Goal: Transaction & Acquisition: Purchase product/service

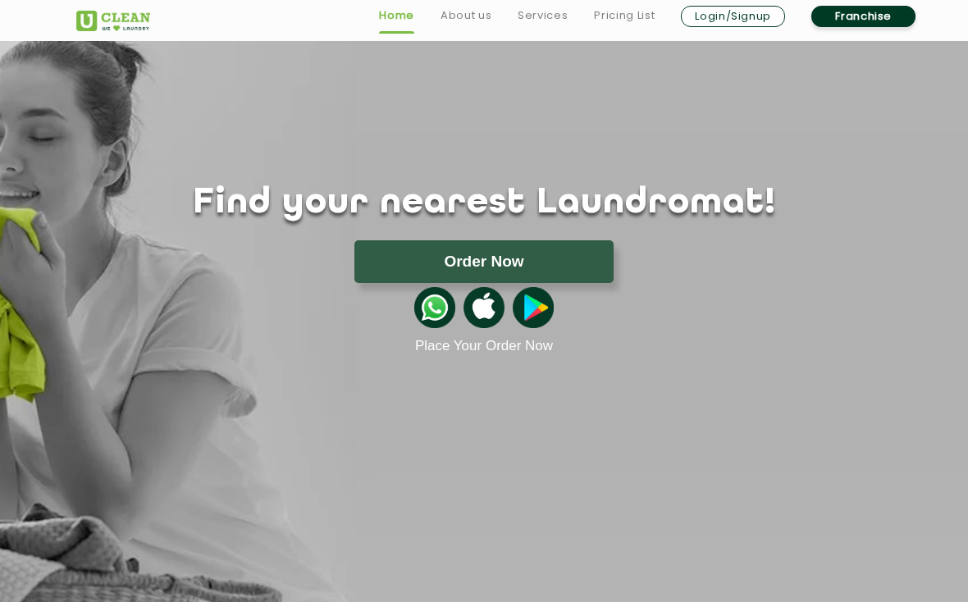
scroll to position [27, 0]
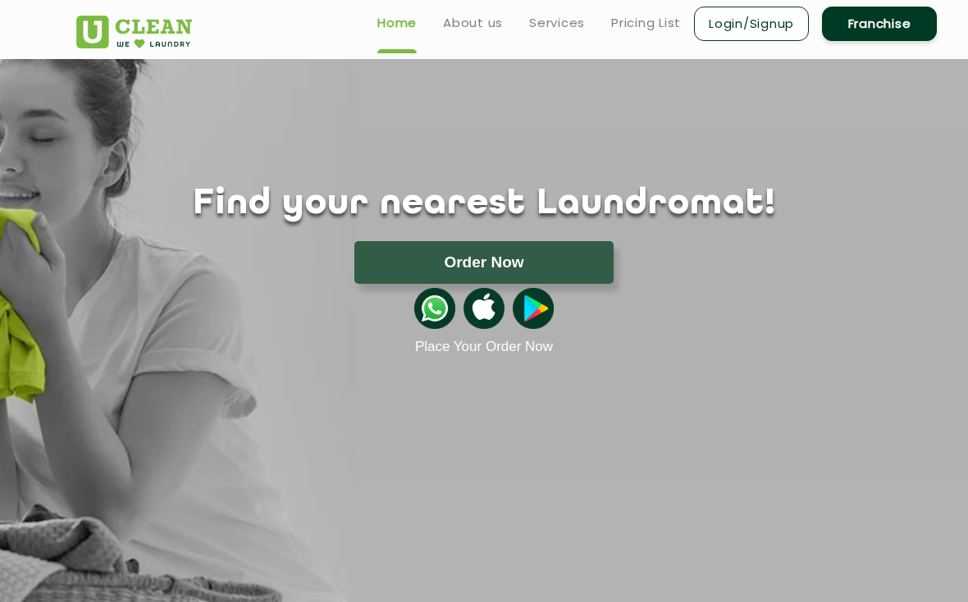
click at [363, 250] on button "Order Now" at bounding box center [483, 262] width 259 height 43
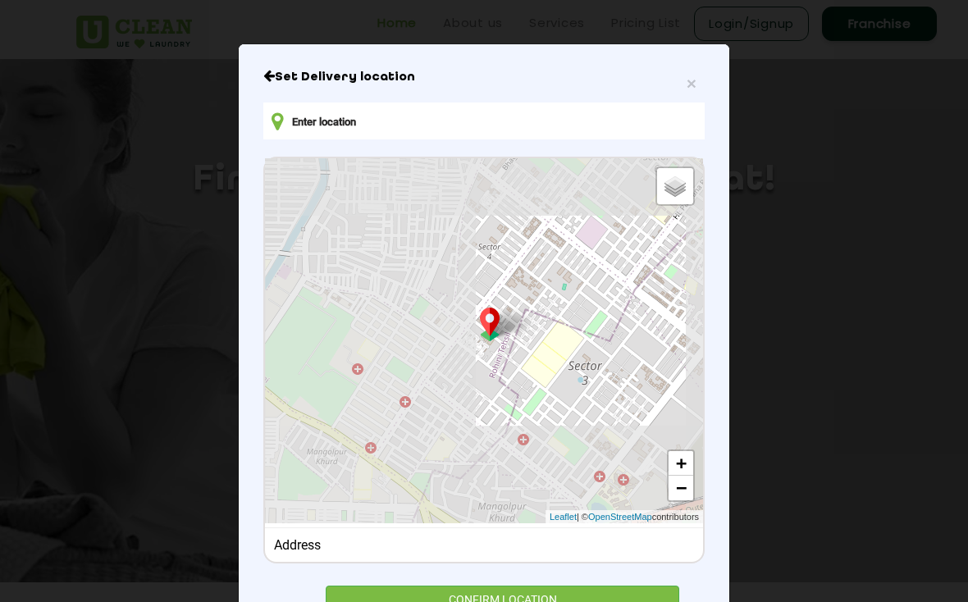
scroll to position [111, 0]
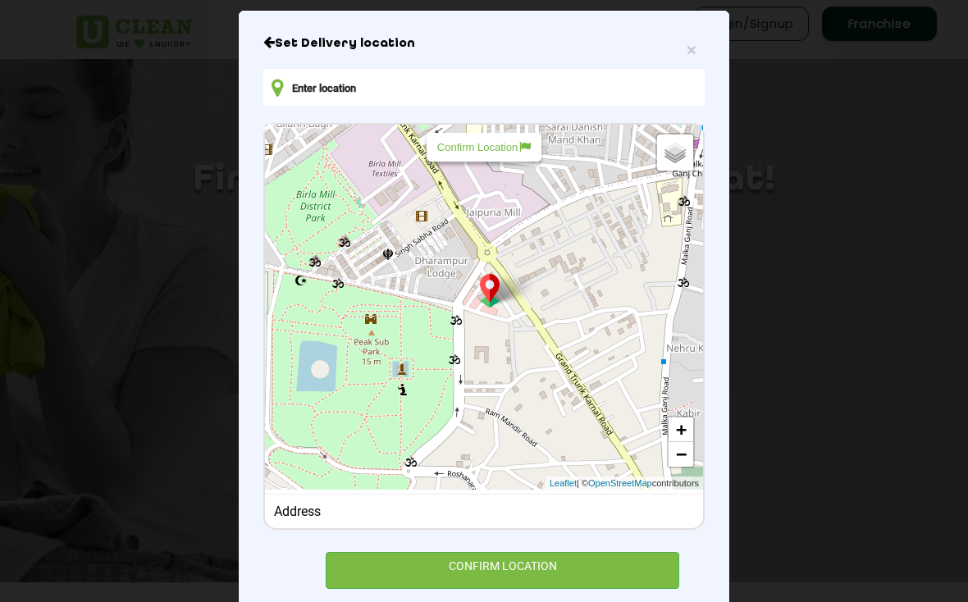
click at [522, 148] on icon at bounding box center [524, 146] width 11 height 11
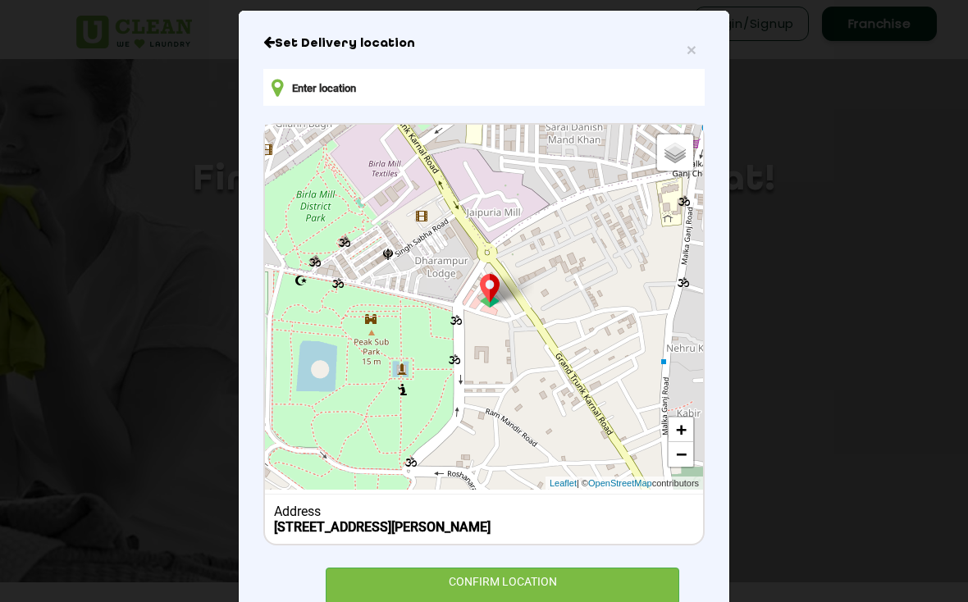
type input "5126/21, Basti Harphool Singh, Subzi Mandi, New Delhi, Delhi, 110007, India"
click at [587, 589] on div "CONFIRM LOCATION" at bounding box center [503, 586] width 354 height 37
click at [585, 582] on div "Set Delivery location 5126/21, Basti Harphool Singh, Subzi Mandi, New Delhi, De…" at bounding box center [483, 319] width 441 height 569
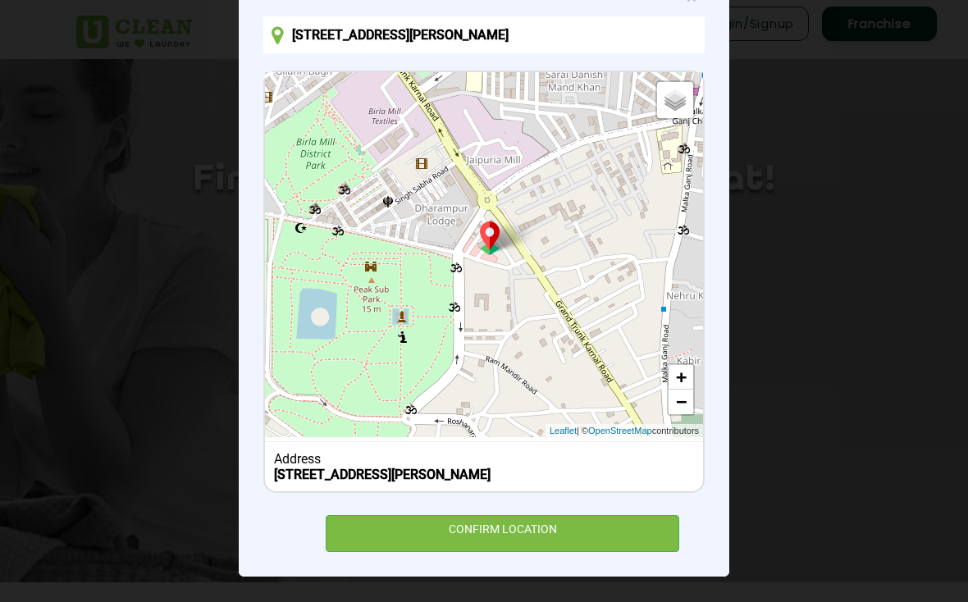
scroll to position [182, 0]
click at [493, 550] on div "CONFIRM LOCATION" at bounding box center [503, 533] width 354 height 37
click at [499, 555] on div "× Set Delivery location 5126/21, Basti Harphool Singh, Subzi Mandi, New Delhi, …" at bounding box center [484, 267] width 491 height 619
click at [521, 539] on div "CONFIRM LOCATION" at bounding box center [503, 533] width 354 height 37
click at [525, 538] on div "CONFIRM LOCATION" at bounding box center [503, 533] width 354 height 37
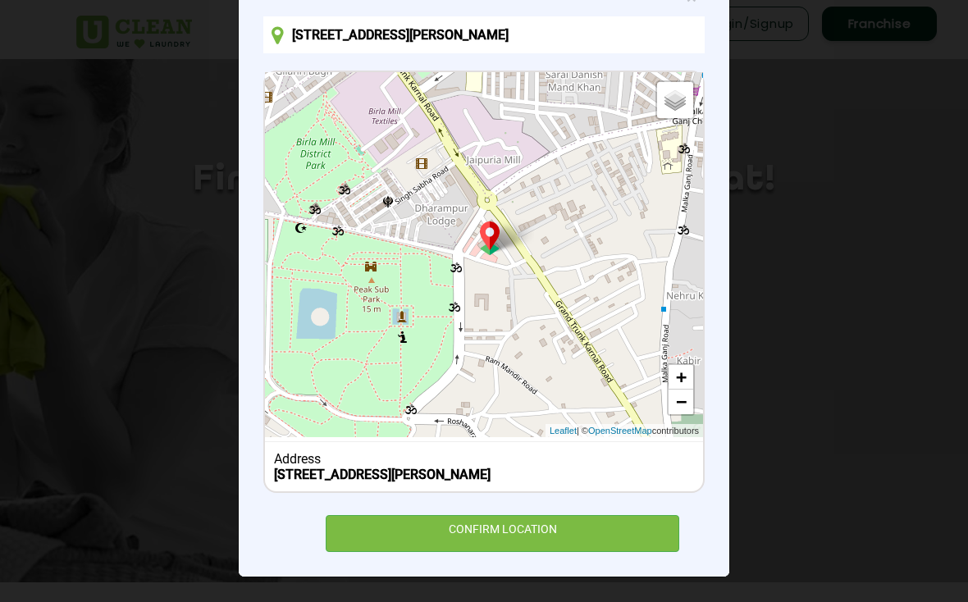
click at [526, 542] on div "CONFIRM LOCATION" at bounding box center [503, 533] width 354 height 37
click at [526, 541] on div "CONFIRM LOCATION" at bounding box center [503, 533] width 354 height 37
click at [529, 540] on div "CONFIRM LOCATION" at bounding box center [503, 533] width 354 height 37
click at [528, 539] on div "CONFIRM LOCATION" at bounding box center [503, 533] width 354 height 37
click at [516, 533] on div "CONFIRM LOCATION" at bounding box center [503, 533] width 354 height 37
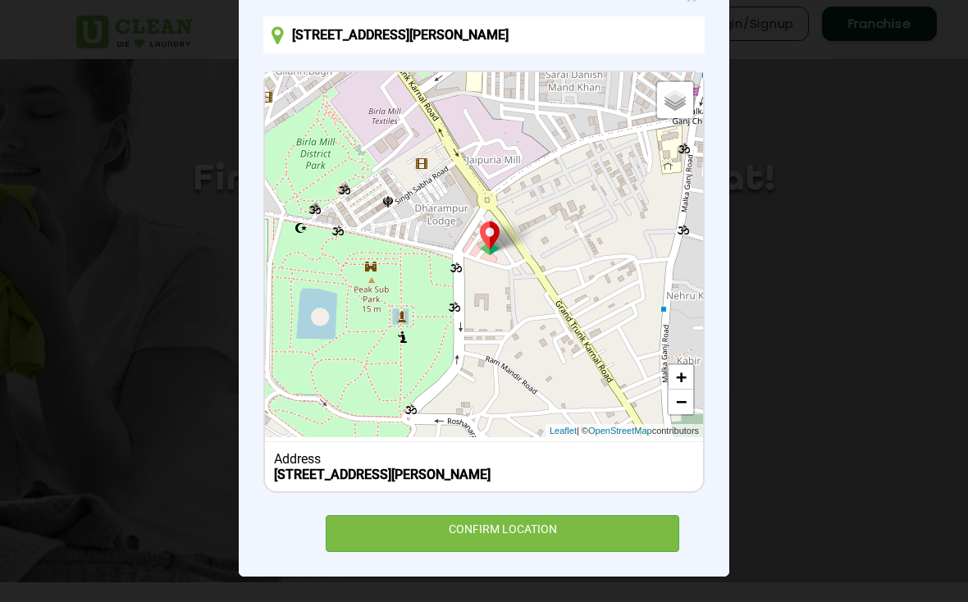
click at [515, 533] on div "CONFIRM LOCATION" at bounding box center [503, 533] width 354 height 37
click at [507, 531] on div "CONFIRM LOCATION" at bounding box center [503, 533] width 354 height 37
click at [476, 535] on div "CONFIRM LOCATION" at bounding box center [503, 533] width 354 height 37
click at [476, 534] on div "CONFIRM LOCATION" at bounding box center [503, 533] width 354 height 37
click at [486, 532] on div "CONFIRM LOCATION" at bounding box center [503, 533] width 354 height 37
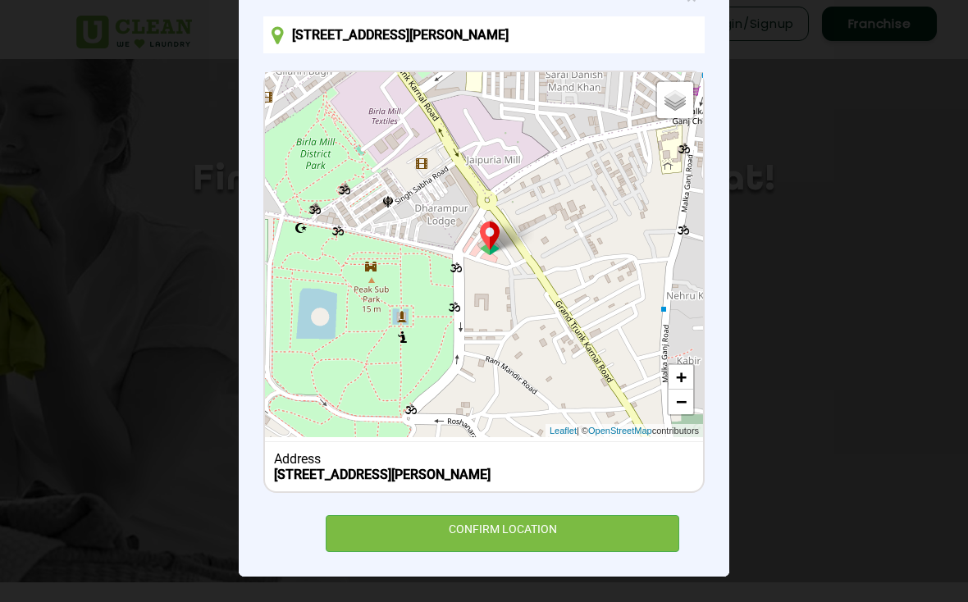
click at [485, 532] on div "CONFIRM LOCATION" at bounding box center [503, 533] width 354 height 37
click at [484, 534] on div "CONFIRM LOCATION" at bounding box center [503, 533] width 354 height 37
click at [483, 533] on div "CONFIRM LOCATION" at bounding box center [503, 533] width 354 height 37
click at [481, 536] on div "CONFIRM LOCATION" at bounding box center [503, 533] width 354 height 37
click at [480, 538] on div "CONFIRM LOCATION" at bounding box center [503, 533] width 354 height 37
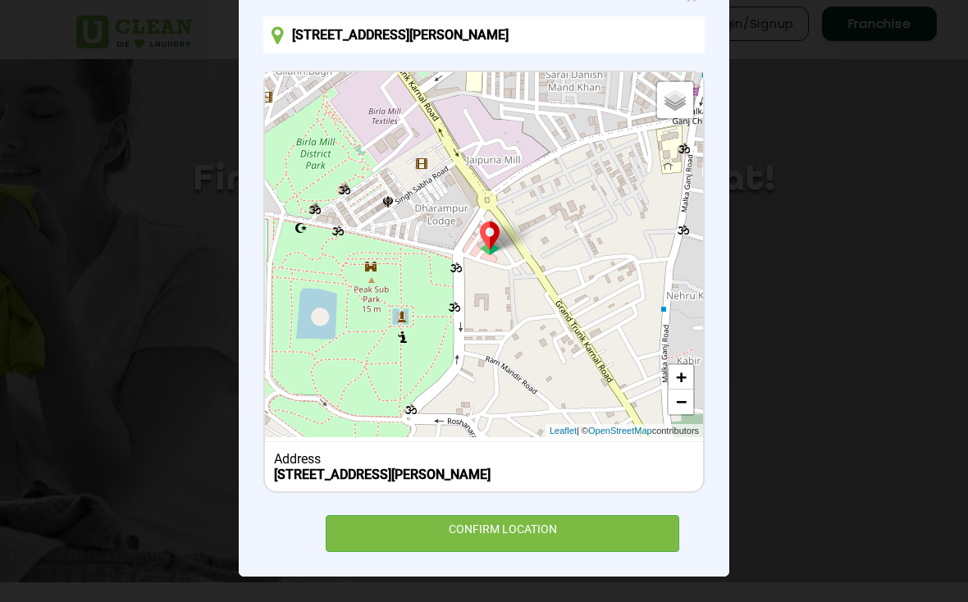
click at [476, 540] on div "CONFIRM LOCATION" at bounding box center [503, 533] width 354 height 37
click at [464, 540] on div "CONFIRM LOCATION" at bounding box center [503, 533] width 354 height 37
click at [463, 539] on div "CONFIRM LOCATION" at bounding box center [503, 533] width 354 height 37
click at [466, 542] on div "CONFIRM LOCATION" at bounding box center [503, 533] width 354 height 37
click at [468, 543] on div "CONFIRM LOCATION" at bounding box center [503, 533] width 354 height 37
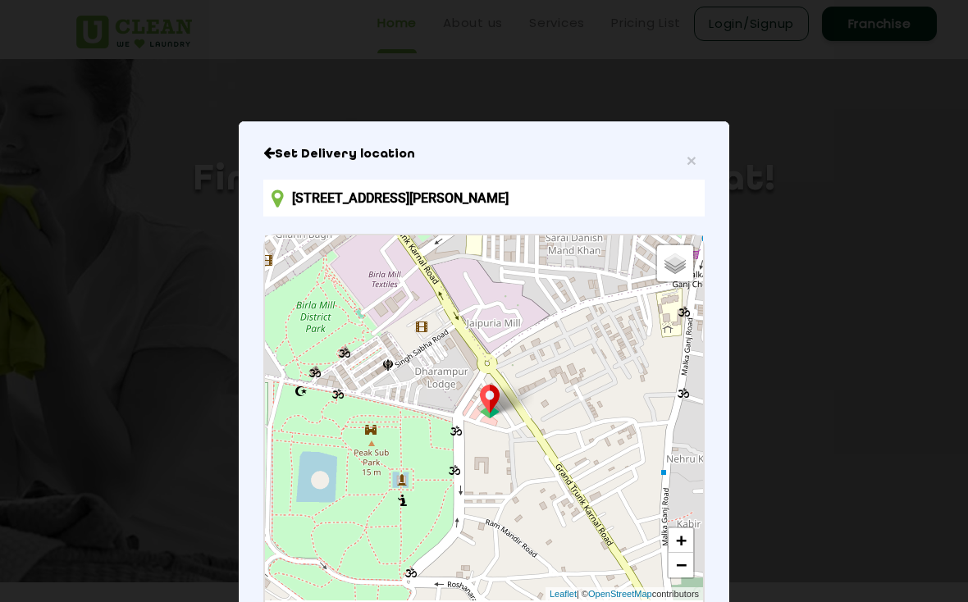
scroll to position [0, 0]
click at [696, 162] on span "×" at bounding box center [692, 160] width 10 height 19
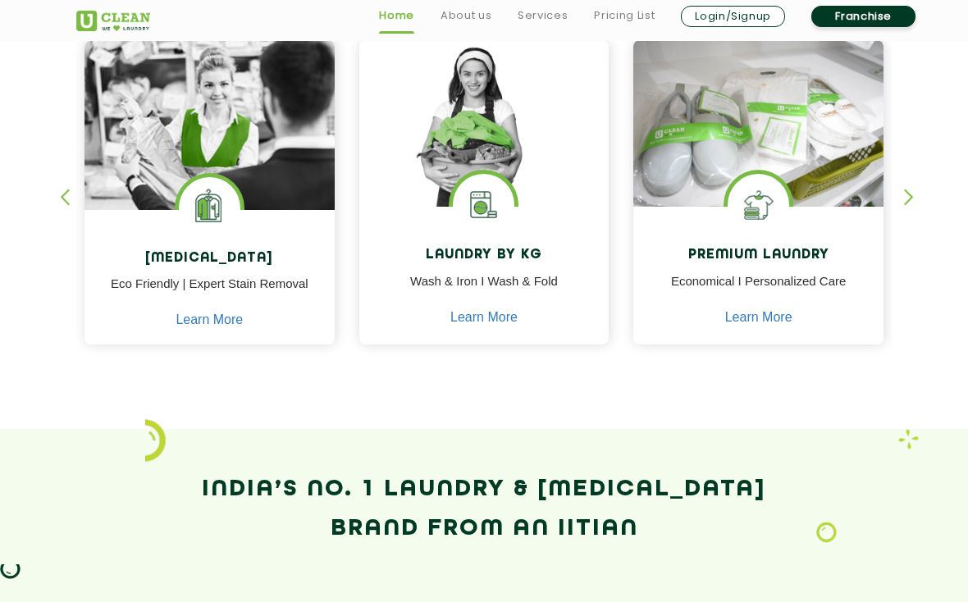
scroll to position [725, 0]
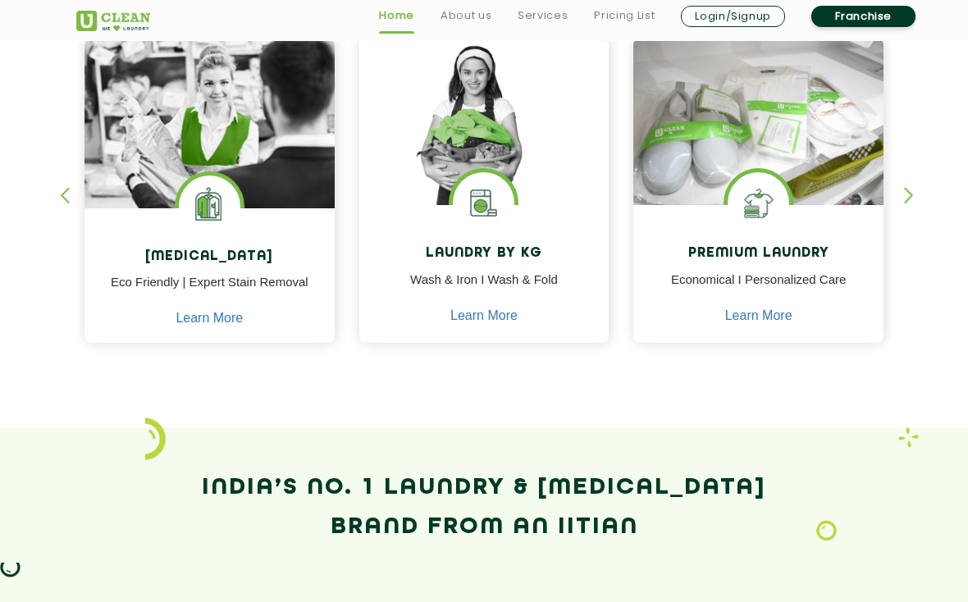
click at [458, 303] on p "Wash & Iron I Wash & Fold" at bounding box center [485, 289] width 226 height 37
click at [446, 301] on p "Wash & Iron I Wash & Fold" at bounding box center [485, 289] width 226 height 37
click at [446, 305] on p "Wash & Iron I Wash & Fold" at bounding box center [485, 289] width 226 height 37
click at [445, 305] on p "Wash & Iron I Wash & Fold" at bounding box center [485, 289] width 226 height 37
click at [450, 311] on link "Learn More" at bounding box center [483, 315] width 67 height 15
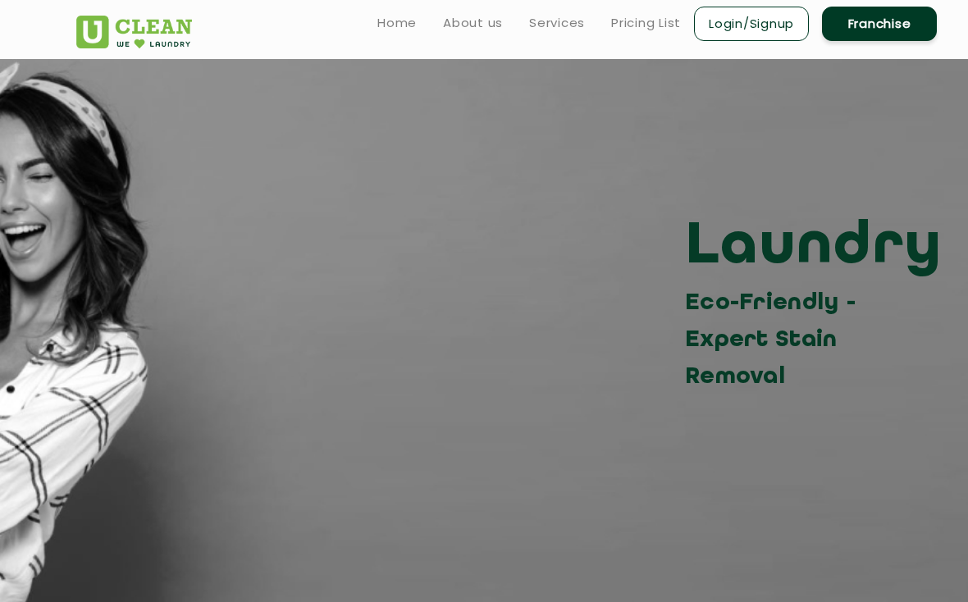
click at [451, 308] on div "Laundry Eco-Friendly - Expert Stain Removal" at bounding box center [484, 303] width 840 height 185
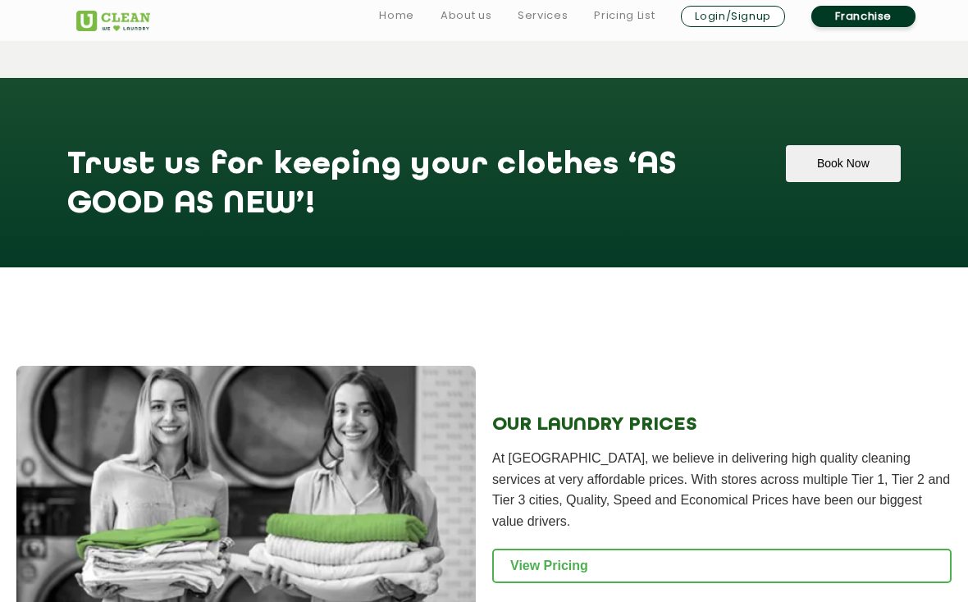
scroll to position [2020, 0]
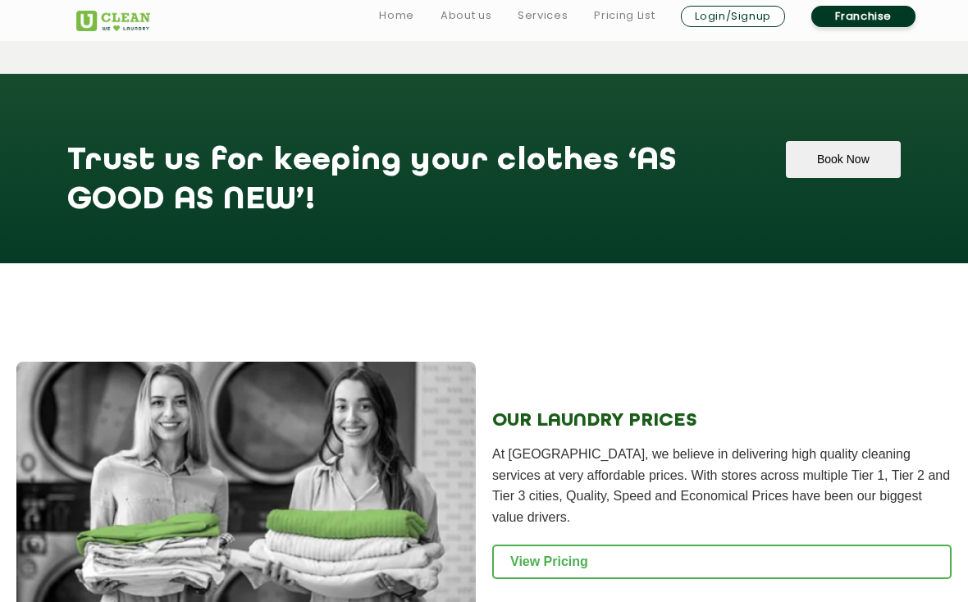
click at [860, 157] on button "Book Now" at bounding box center [843, 159] width 115 height 37
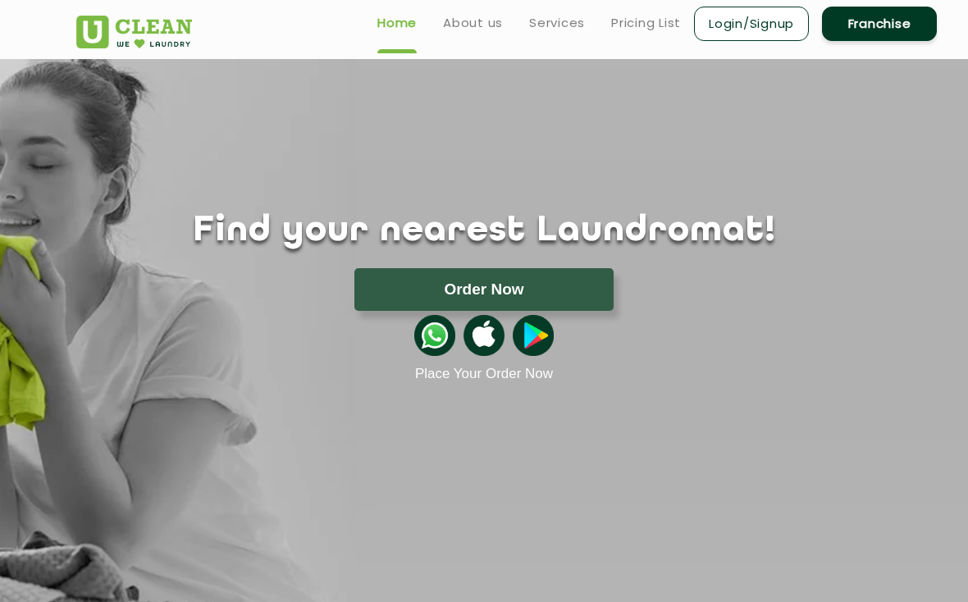
click at [631, 43] on div "Home About us Services Pricing List Login/Signup Franchise" at bounding box center [484, 26] width 840 height 44
click at [621, 22] on link "Pricing List" at bounding box center [646, 23] width 70 height 20
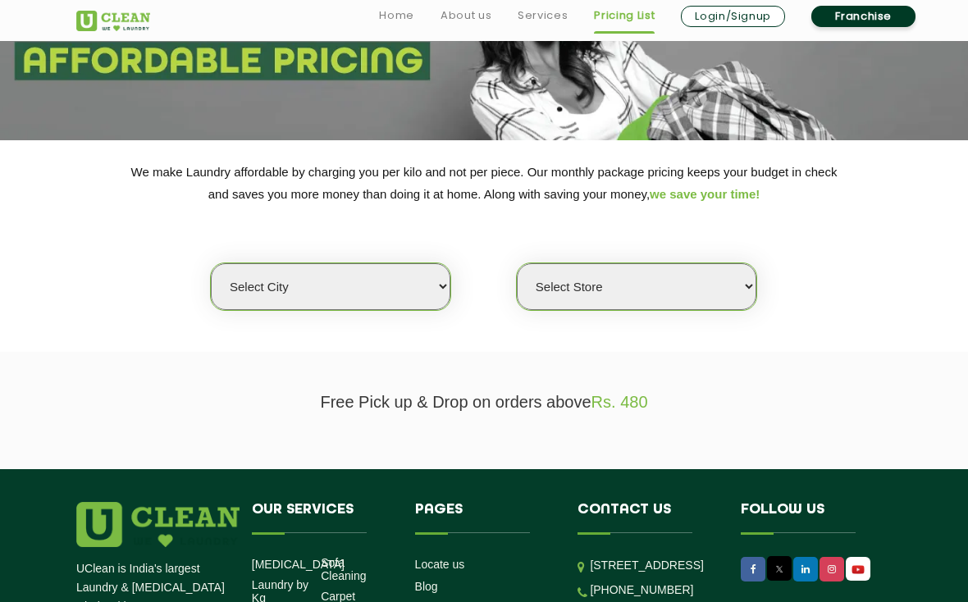
scroll to position [304, 0]
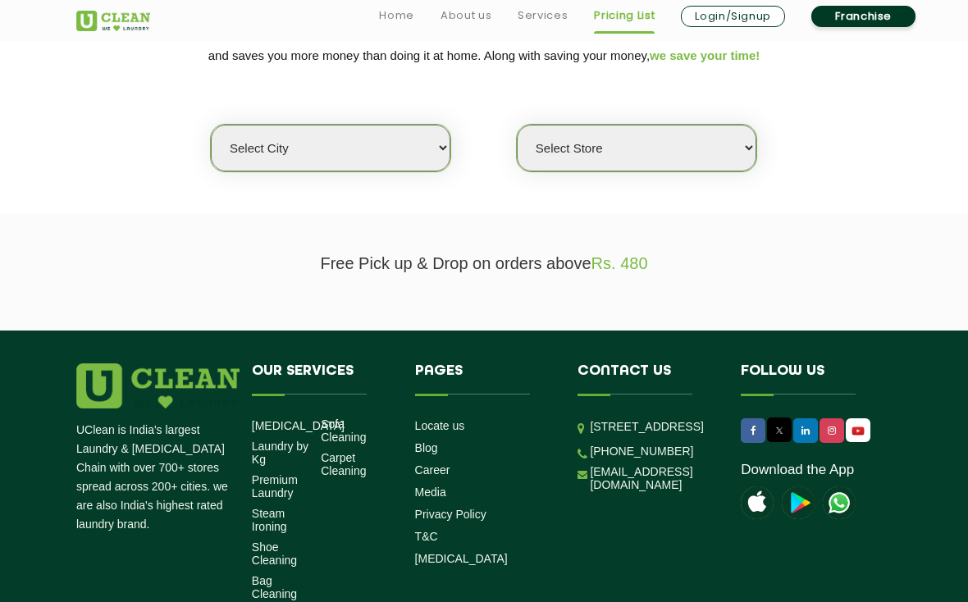
click at [275, 171] on select "Select city Aalo Agartala Agra Ahmedabad Akola Aligarh Alwar - UClean Select Am…" at bounding box center [331, 148] width 240 height 47
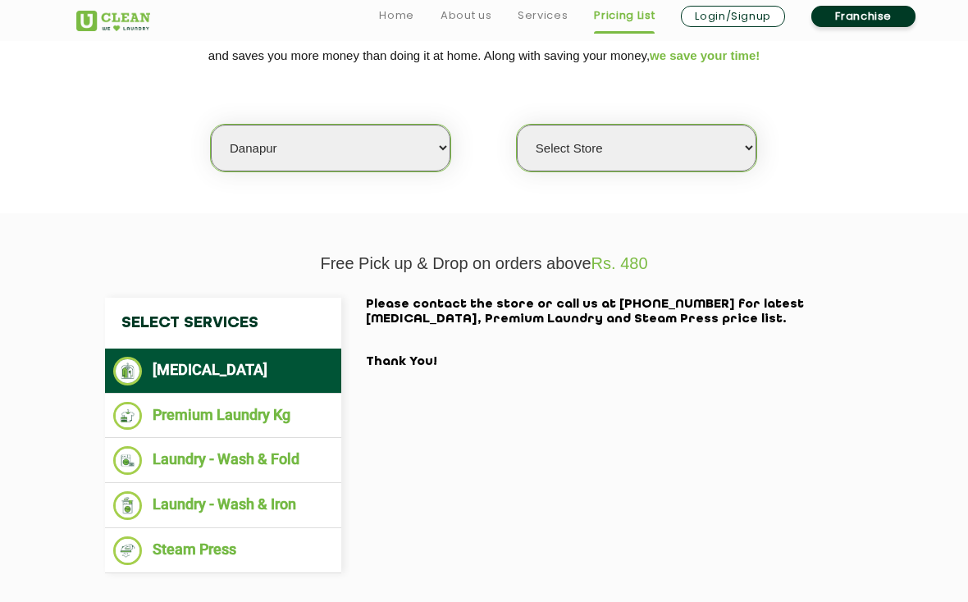
click at [255, 142] on select "Select city Aalo Agartala Agra Ahmedabad Akola Aligarh Alwar - UClean Select Am…" at bounding box center [331, 148] width 240 height 47
click at [258, 149] on select "Select city Aalo Agartala Agra Ahmedabad Akola Aligarh Alwar - UClean Select Am…" at bounding box center [331, 148] width 240 height 47
select select "1"
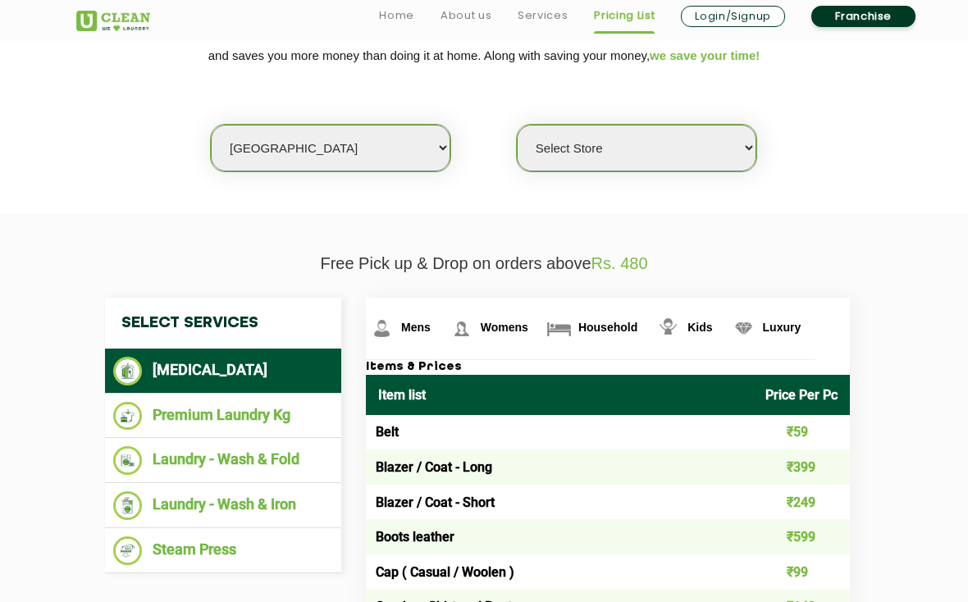
click at [563, 163] on select "Select Store UClean Vasant Kunj UClean Greater Kailash 2 UClean Dwarka UClean R…" at bounding box center [637, 148] width 240 height 47
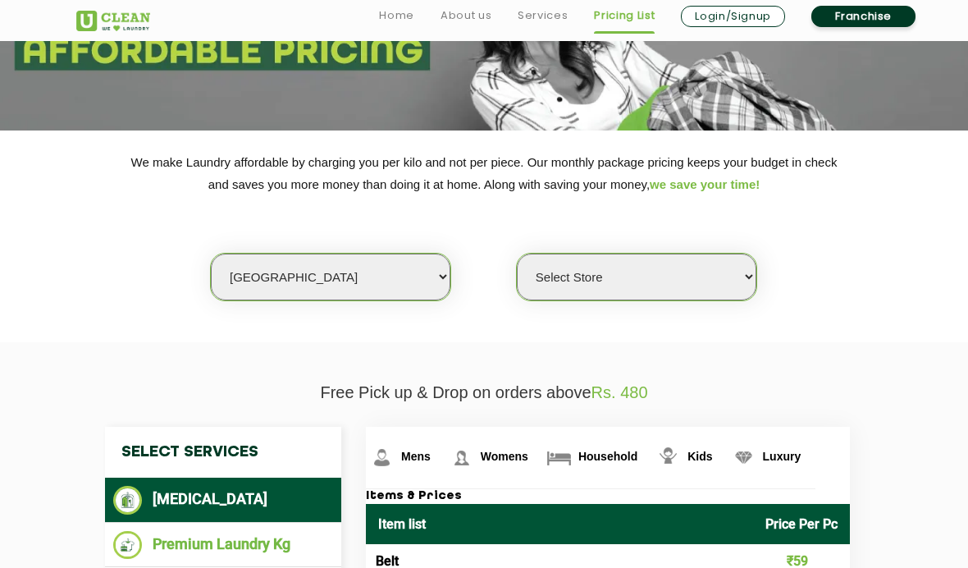
scroll to position [181, 0]
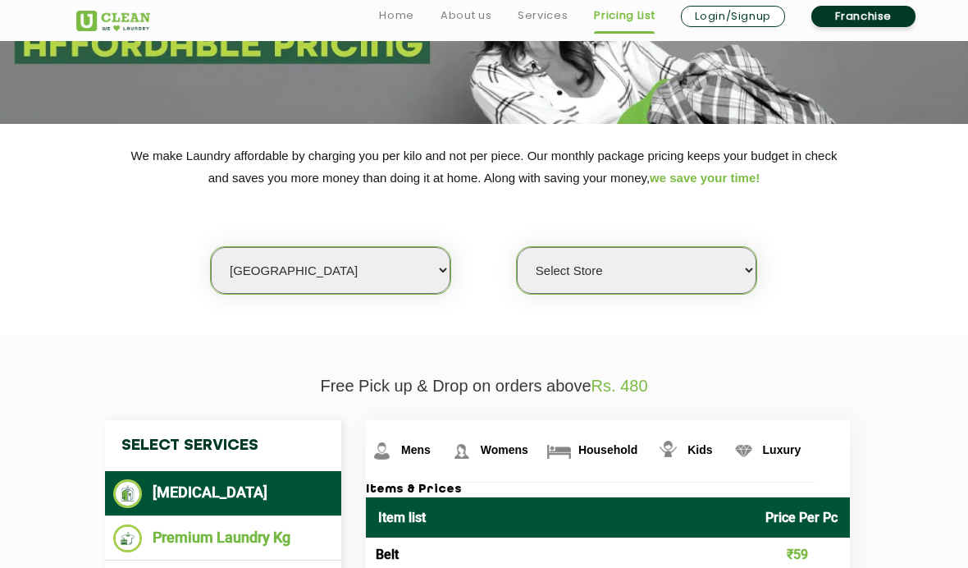
click at [706, 257] on select "Select Store UClean Vasant Kunj UClean Greater Kailash 2 UClean Dwarka UClean R…" at bounding box center [637, 270] width 240 height 47
select select "169"
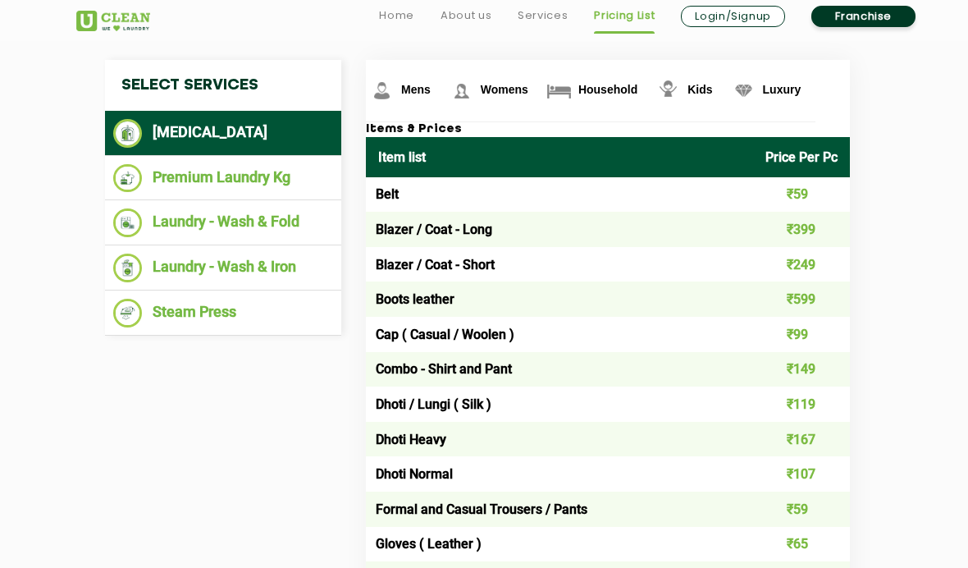
scroll to position [544, 0]
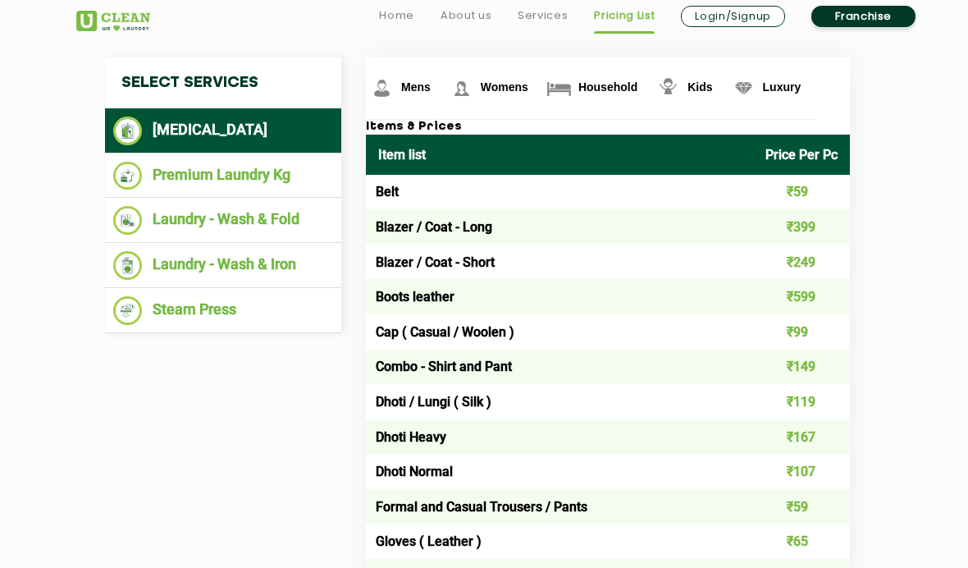
click at [140, 174] on img at bounding box center [127, 176] width 29 height 29
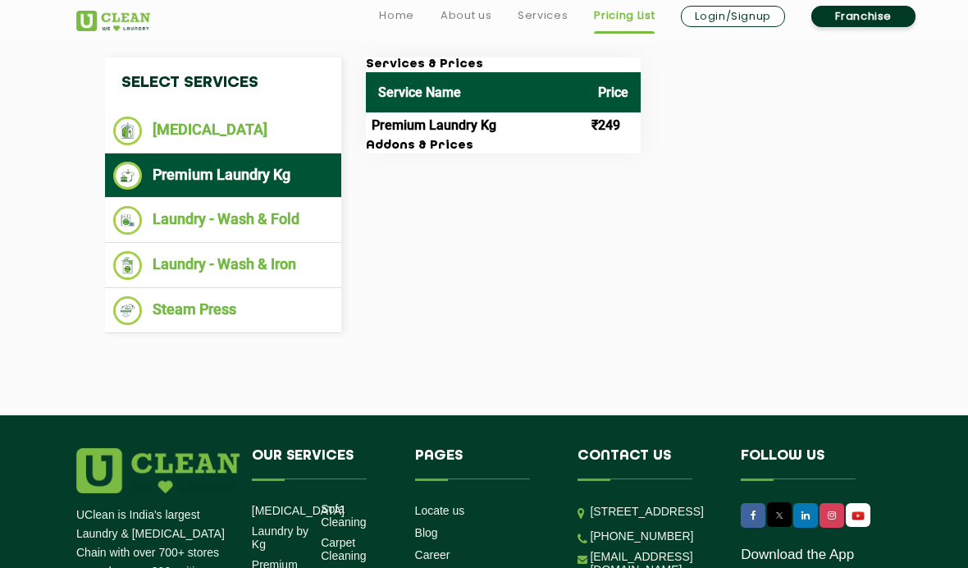
click at [138, 216] on img at bounding box center [127, 220] width 29 height 29
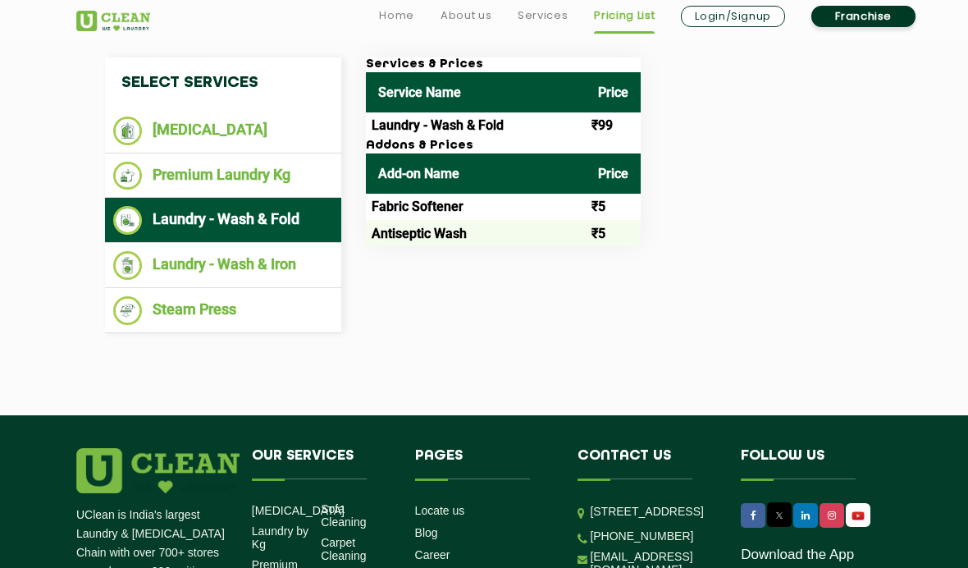
click at [164, 256] on li "Laundry - Wash & Iron" at bounding box center [223, 265] width 220 height 29
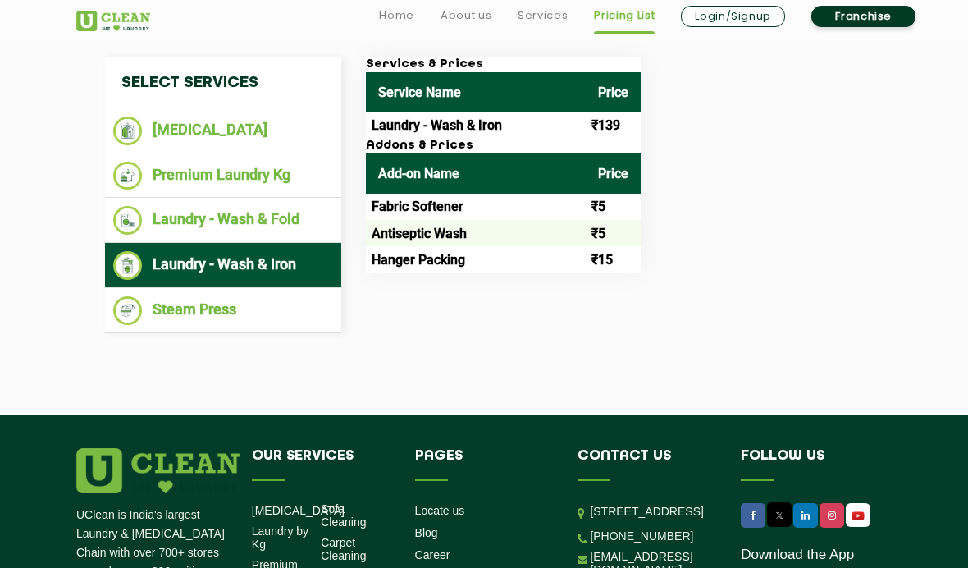
click at [151, 227] on li "Laundry - Wash & Fold" at bounding box center [223, 220] width 220 height 29
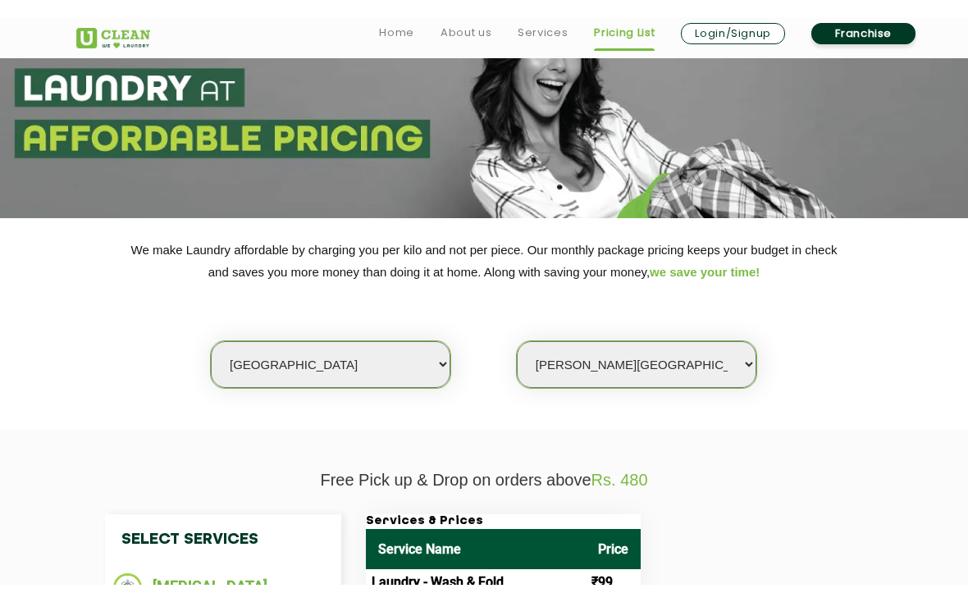
scroll to position [0, 0]
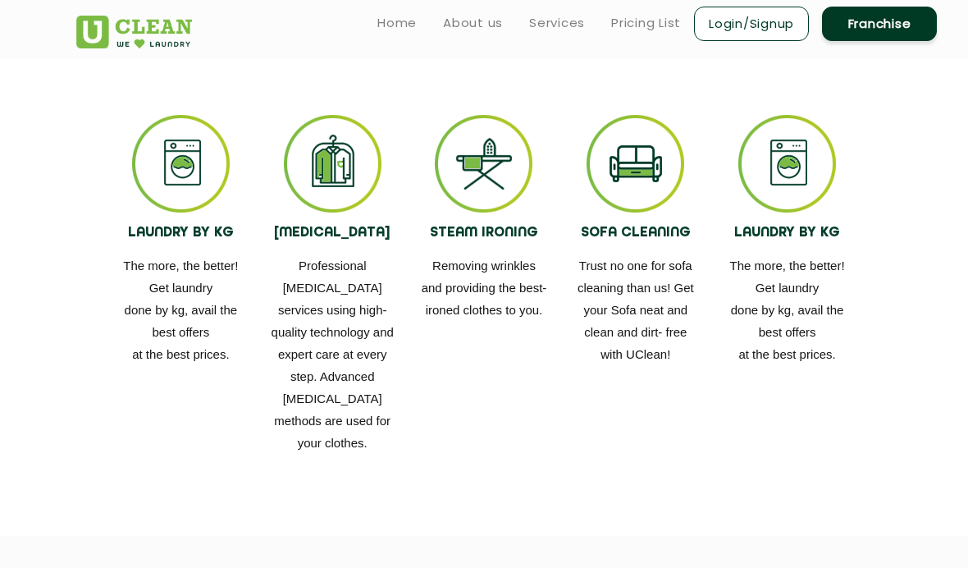
scroll to position [877, 0]
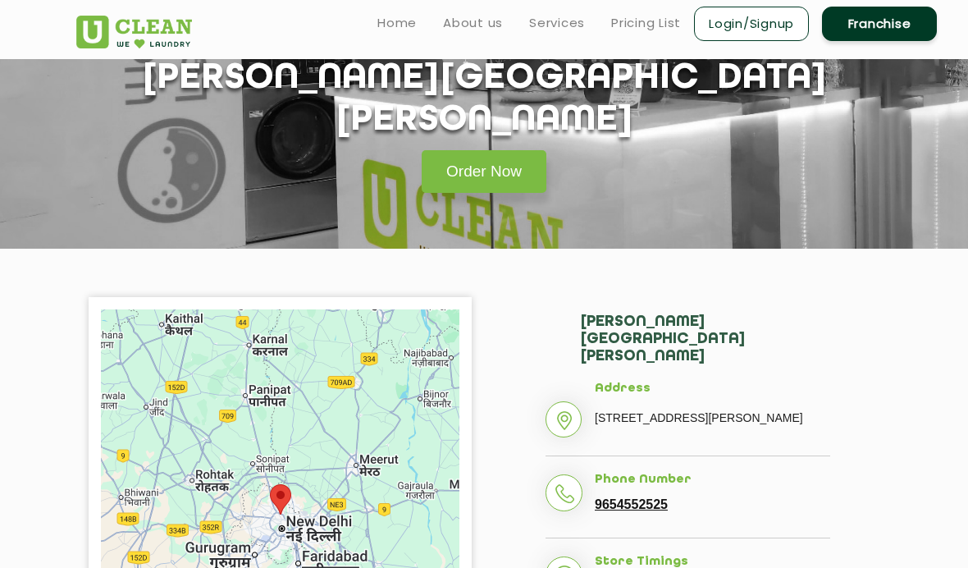
scroll to position [58, 0]
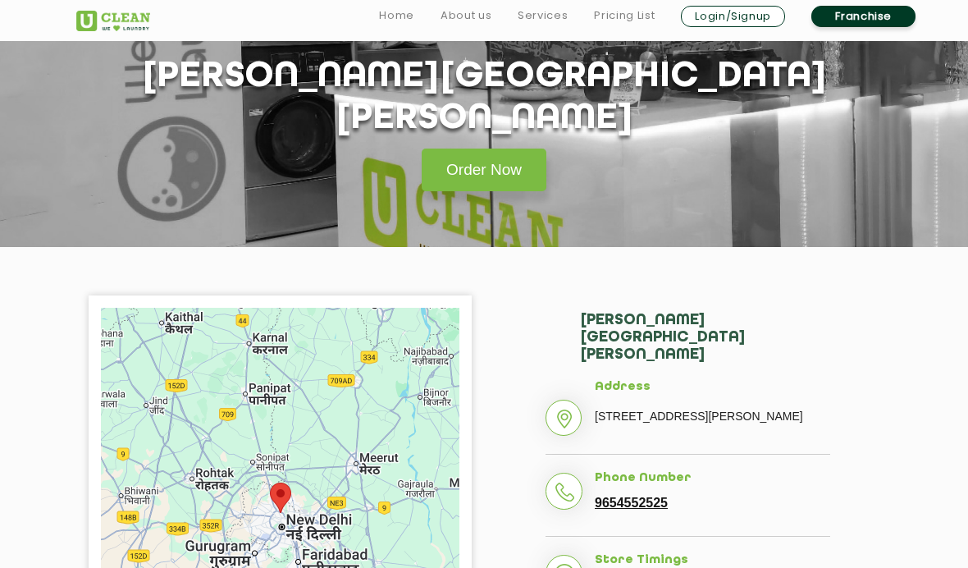
click at [514, 148] on link "Order Now" at bounding box center [484, 169] width 125 height 43
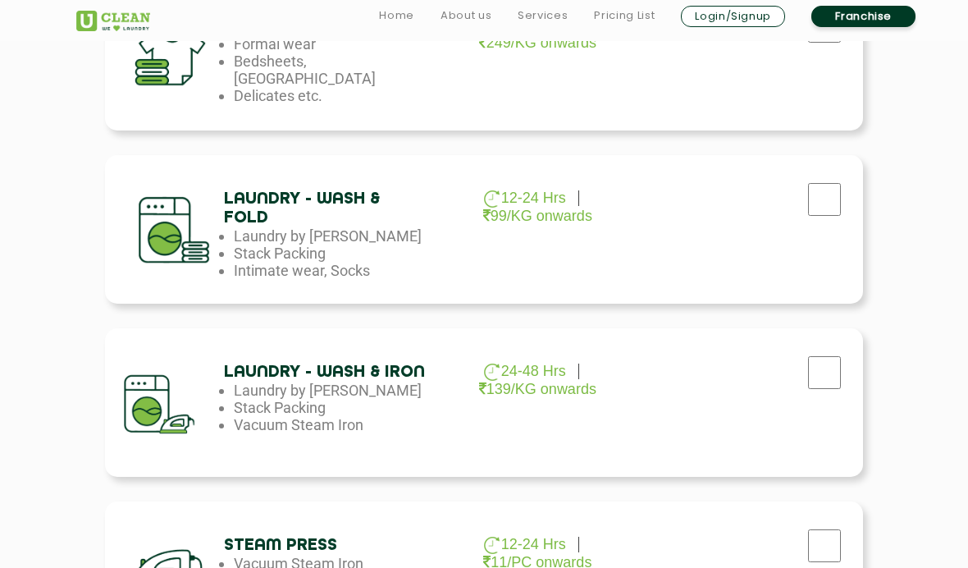
scroll to position [748, 0]
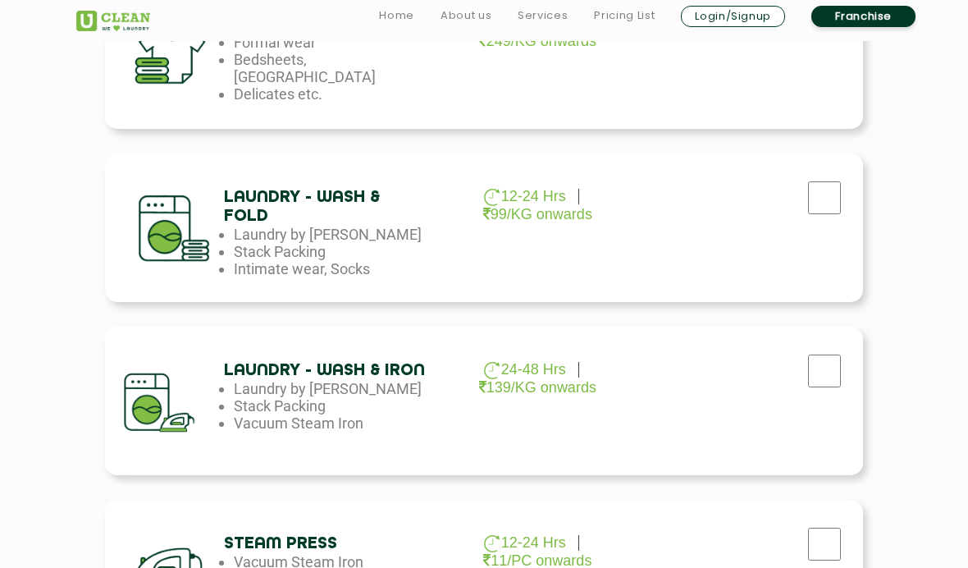
click at [175, 204] on div at bounding box center [170, 228] width 107 height 124
click at [814, 208] on input "checkbox" at bounding box center [824, 197] width 41 height 33
checkbox input "true"
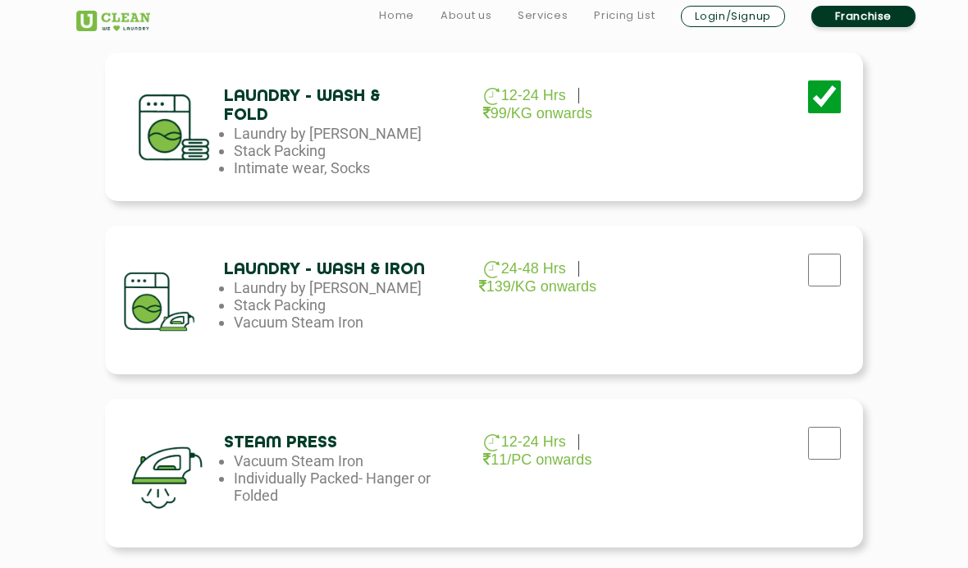
scroll to position [854, 0]
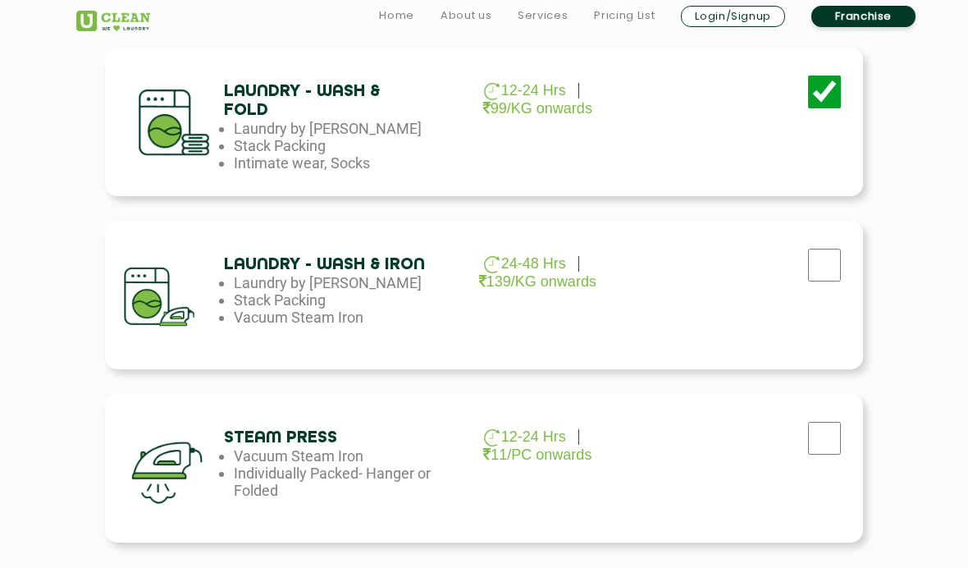
click at [824, 242] on div at bounding box center [744, 264] width 212 height 62
click at [828, 257] on input "checkbox" at bounding box center [824, 265] width 41 height 33
checkbox input "true"
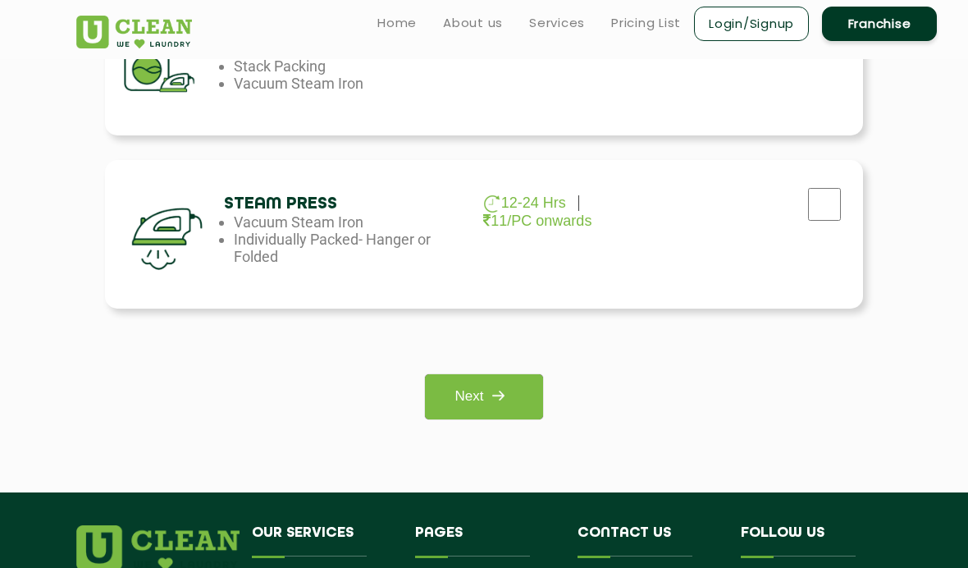
scroll to position [1084, 0]
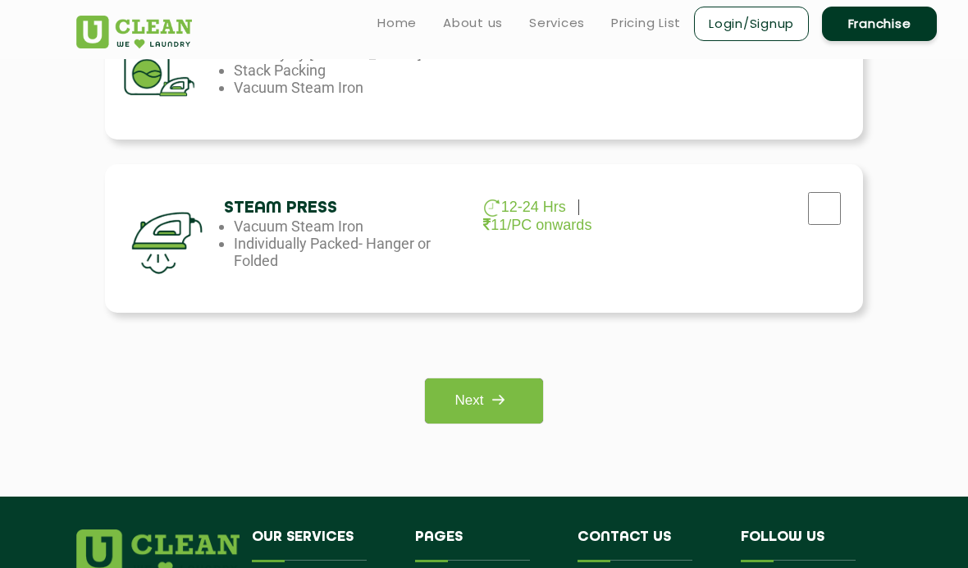
click at [440, 399] on link "Next" at bounding box center [483, 400] width 117 height 45
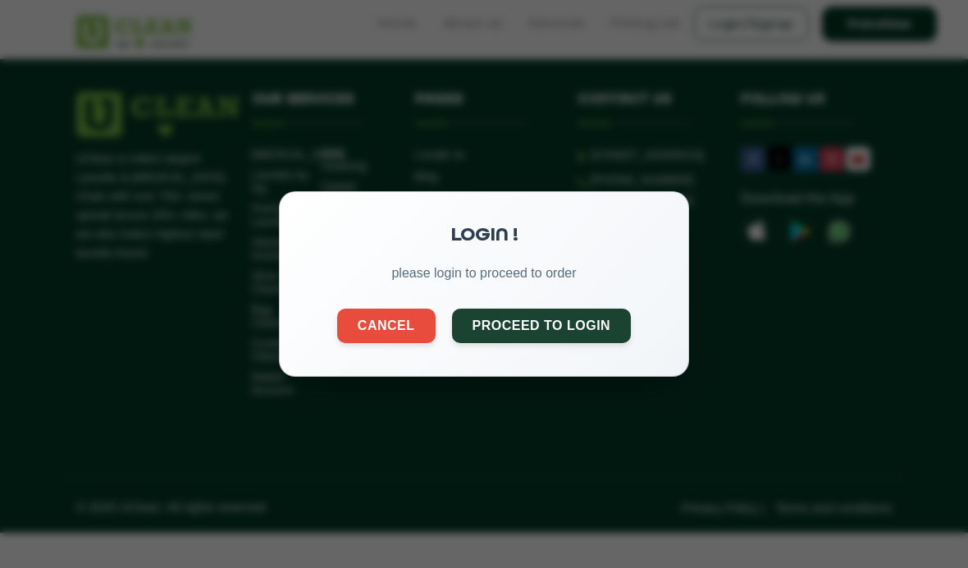
click at [484, 321] on button "Proceed to Login" at bounding box center [542, 325] width 180 height 34
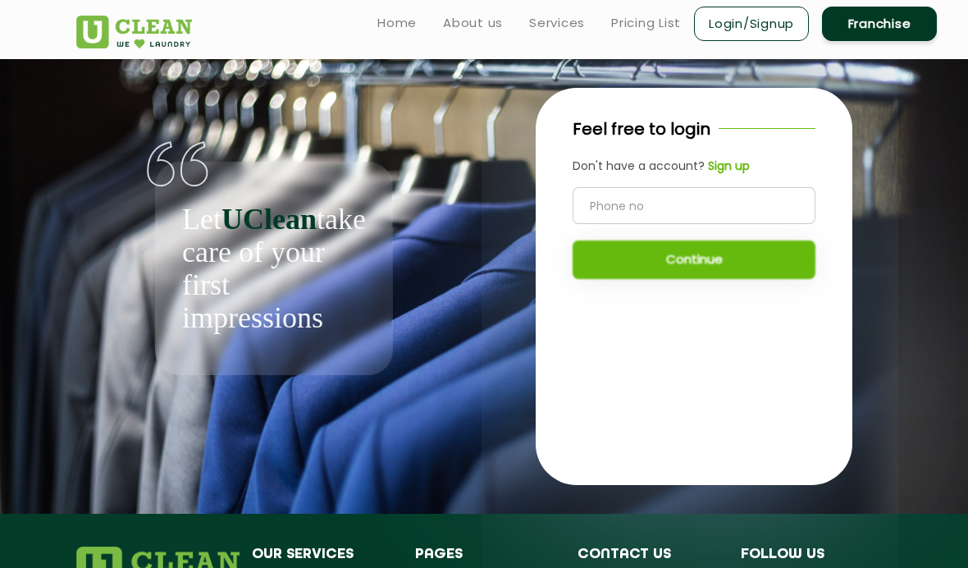
click at [815, 218] on input "tel" at bounding box center [694, 205] width 243 height 37
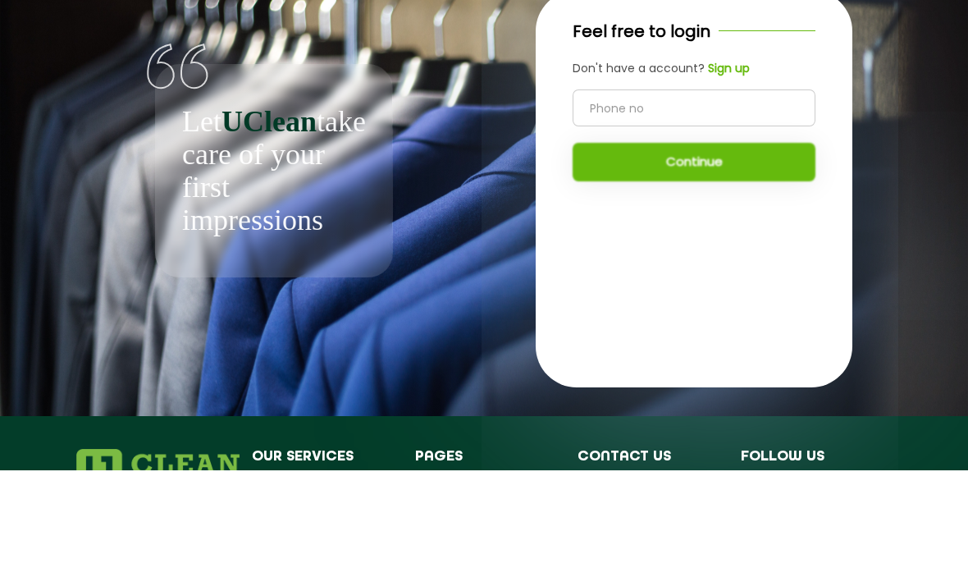
scroll to position [98, 0]
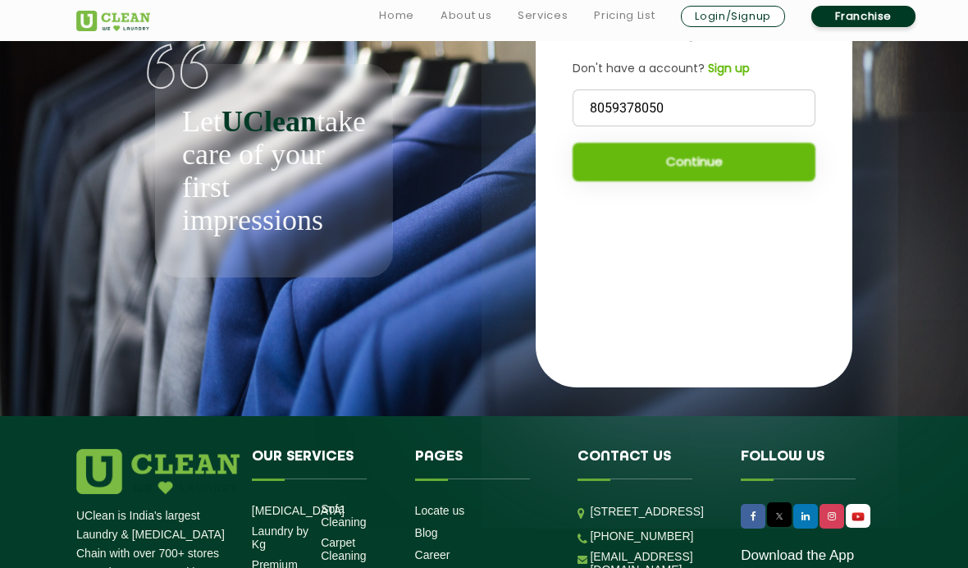
type input "8059378050"
click at [759, 181] on button "Continue" at bounding box center [694, 162] width 243 height 39
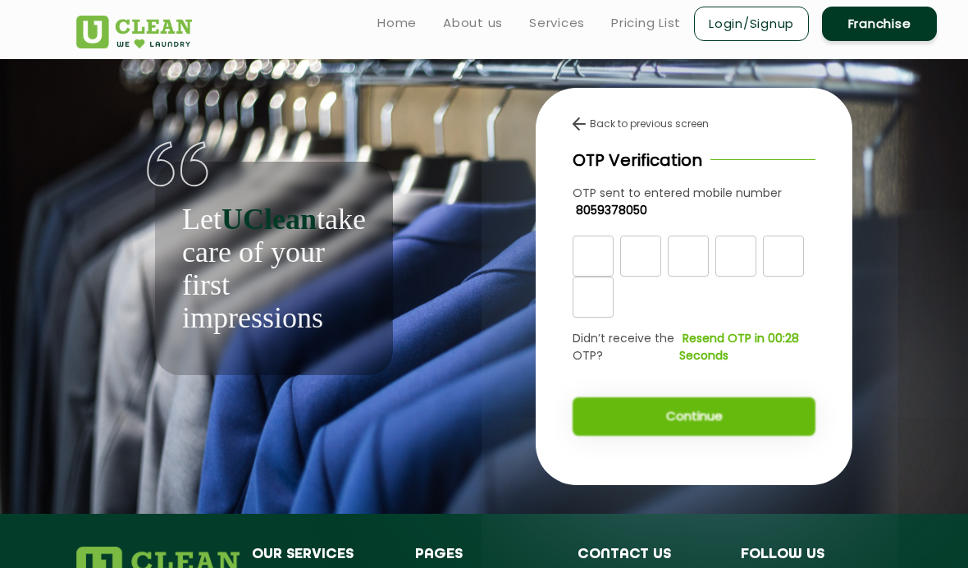
click at [601, 248] on input "text" at bounding box center [593, 255] width 41 height 41
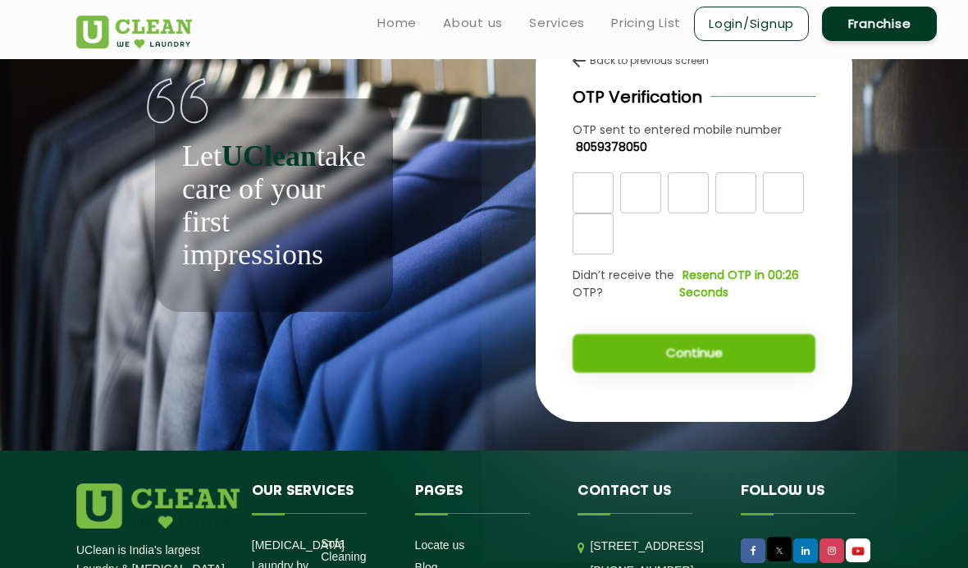
scroll to position [62, 0]
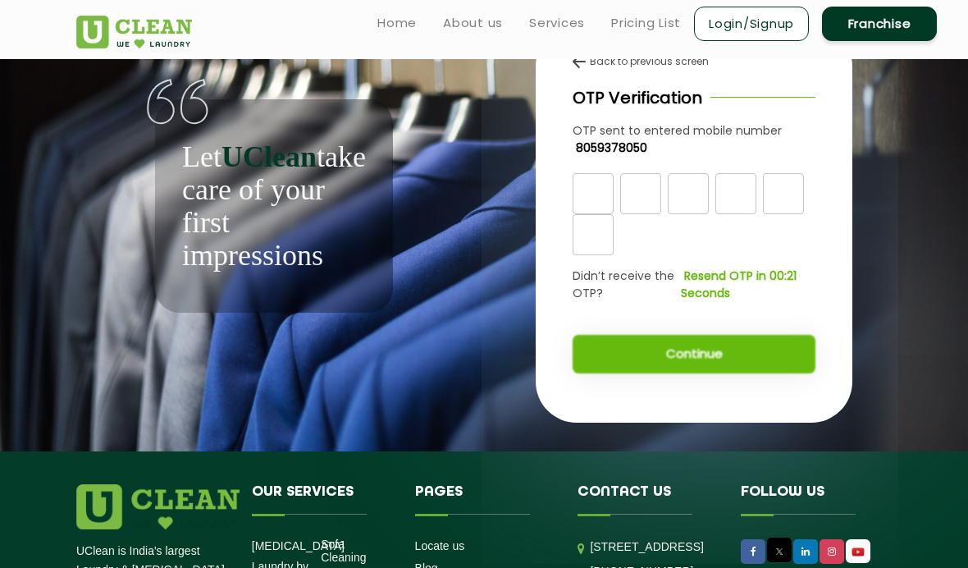
type input "8"
type input "1"
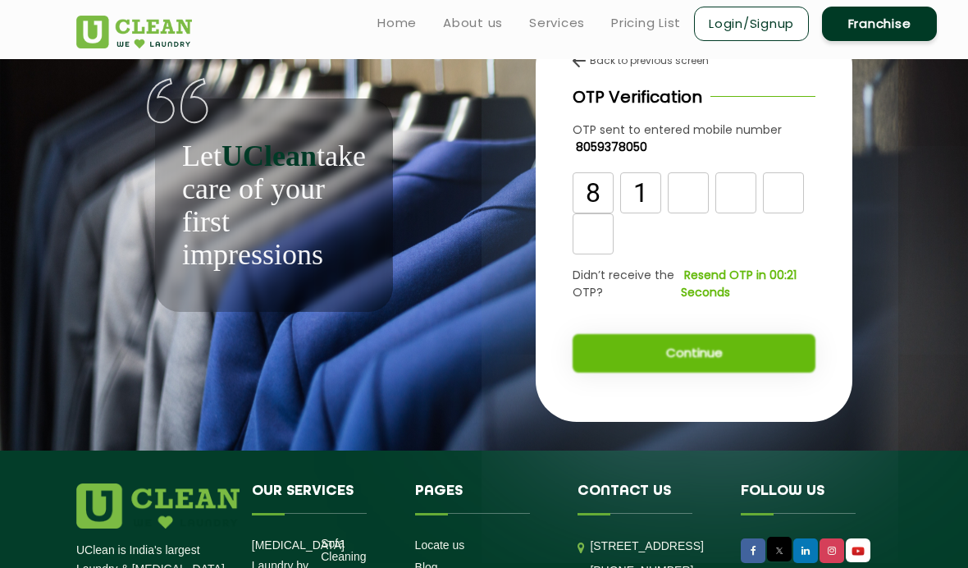
type input "2"
type input "1"
type input "2"
type input "0"
click at [766, 363] on button "Continue" at bounding box center [694, 353] width 243 height 39
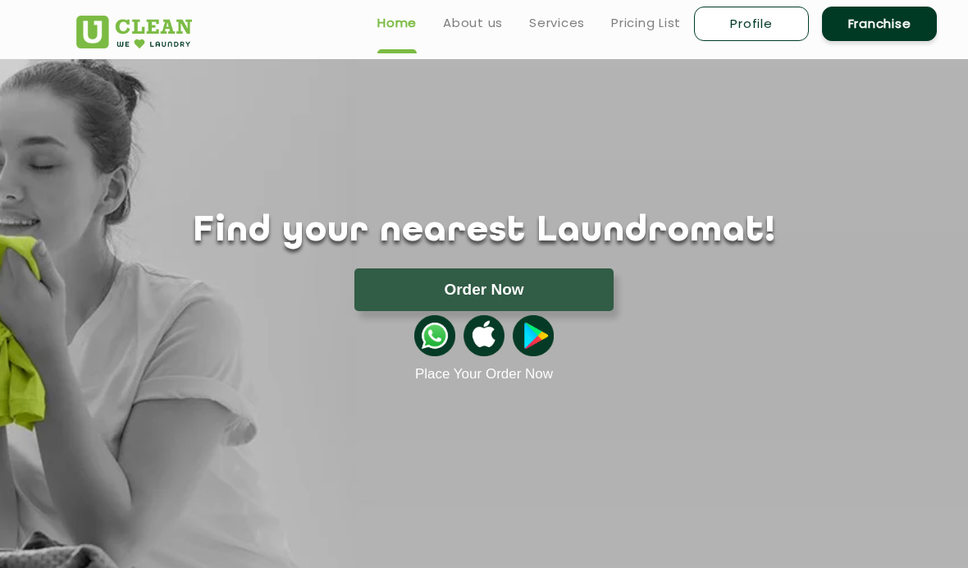
click at [370, 281] on button "Order Now" at bounding box center [483, 289] width 259 height 43
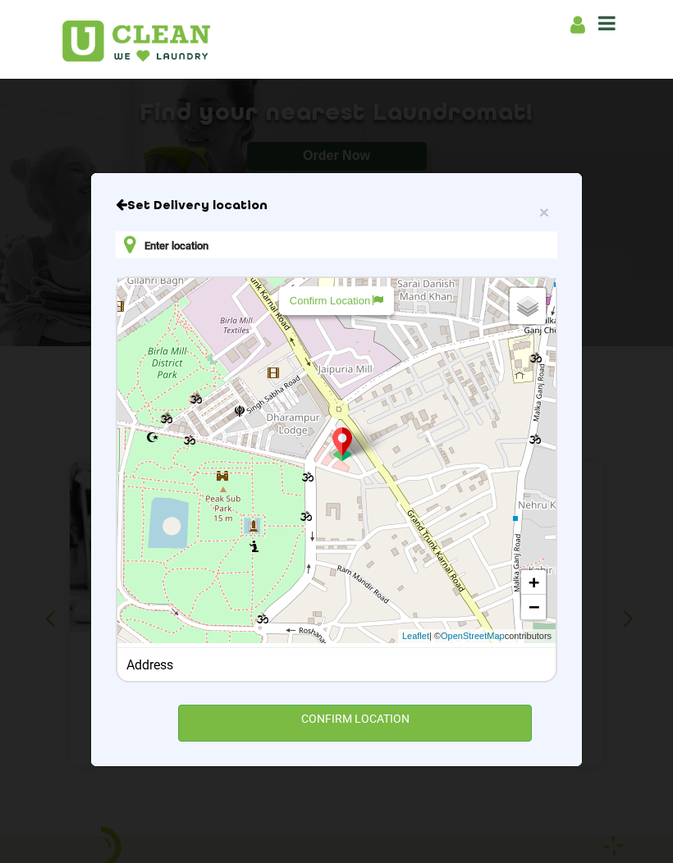
click at [291, 307] on p "Confirm Location" at bounding box center [337, 300] width 94 height 12
type input "[STREET_ADDRESS][PERSON_NAME]"
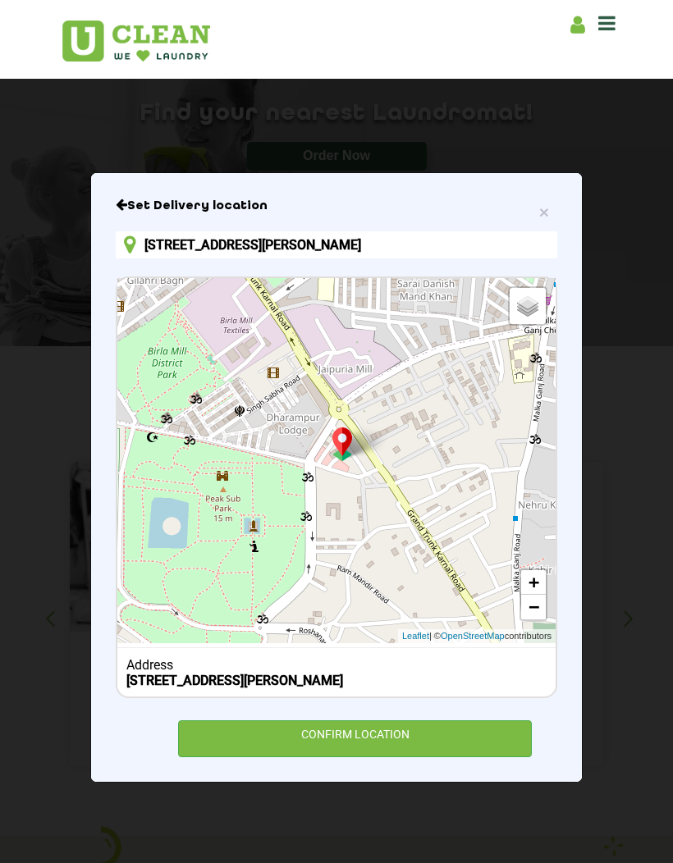
click at [504, 567] on div "CONFIRM LOCATION" at bounding box center [355, 738] width 354 height 37
click at [531, 567] on div "CONFIRM LOCATION" at bounding box center [355, 738] width 354 height 37
click at [530, 567] on div "CONFIRM LOCATION" at bounding box center [355, 738] width 354 height 37
click at [519, 567] on div "CONFIRM LOCATION" at bounding box center [355, 738] width 354 height 37
